Goal: Task Accomplishment & Management: Manage account settings

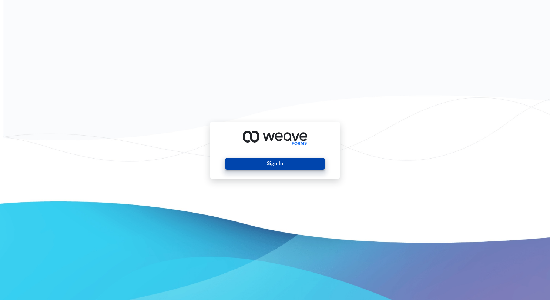
click at [250, 163] on button "Sign In" at bounding box center [274, 164] width 99 height 12
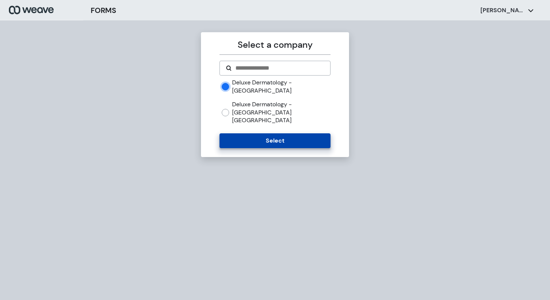
click at [256, 133] on button "Select" at bounding box center [275, 140] width 111 height 15
